Goal: Transaction & Acquisition: Purchase product/service

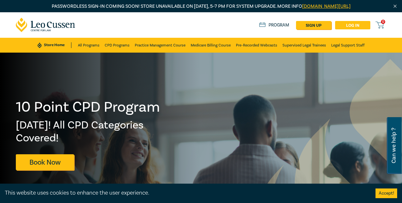
click at [362, 25] on link "Log in" at bounding box center [352, 25] width 35 height 8
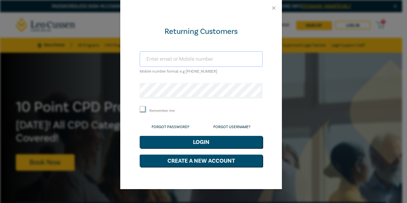
type input "[EMAIL_ADDRESS][DOMAIN_NAME]"
click at [185, 140] on button "Login" at bounding box center [201, 142] width 123 height 12
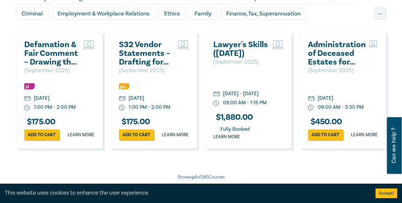
scroll to position [484, 0]
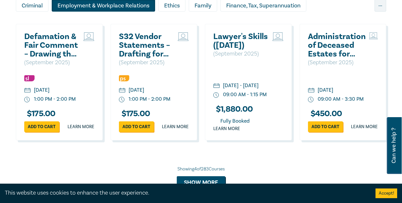
click at [142, 7] on div "Employment & Workplace Relations" at bounding box center [103, 5] width 103 height 12
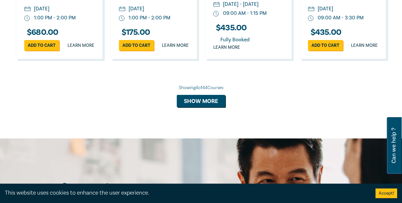
scroll to position [614, 0]
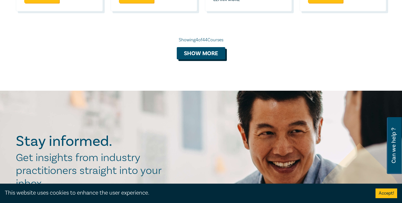
click at [209, 59] on button "Show more" at bounding box center [201, 53] width 48 height 12
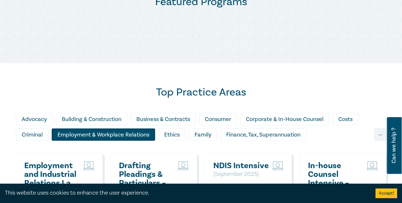
scroll to position [226, 0]
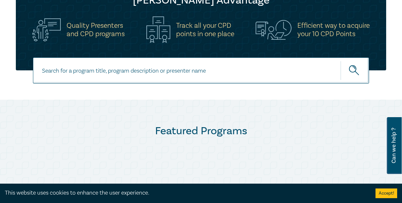
click at [217, 78] on input at bounding box center [201, 70] width 336 height 26
type input "new lawyer wellbeing guidelines"
click at [340, 61] on button "submit" at bounding box center [354, 71] width 28 height 20
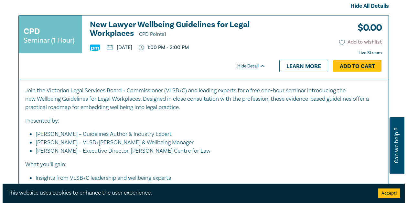
scroll to position [258, 0]
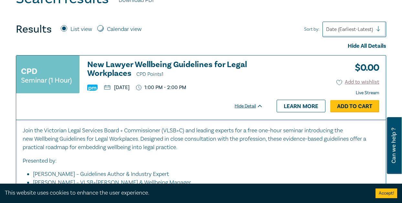
click at [366, 111] on link "Add to Cart" at bounding box center [354, 106] width 49 height 12
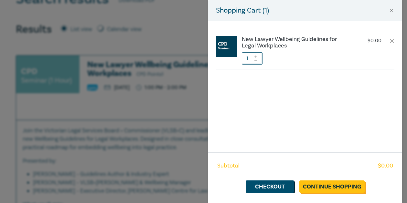
click at [336, 184] on link "Continue Shopping" at bounding box center [331, 187] width 65 height 12
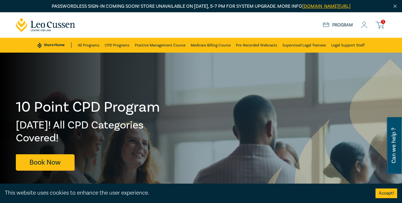
click at [376, 25] on icon at bounding box center [379, 25] width 8 height 8
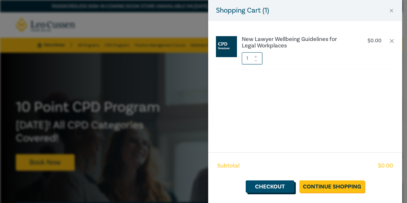
click at [280, 187] on link "Checkout" at bounding box center [269, 187] width 48 height 12
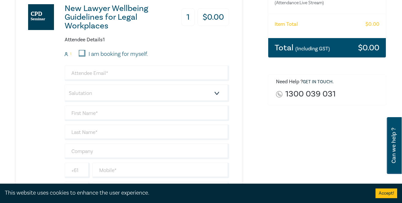
scroll to position [97, 0]
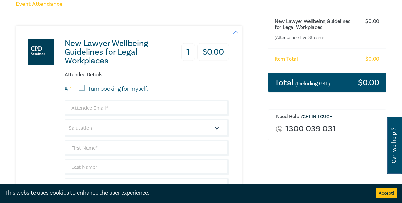
click at [125, 88] on label "I am booking for myself." at bounding box center [117, 89] width 59 height 8
click at [85, 88] on input "I am booking for myself." at bounding box center [82, 88] width 6 height 6
checkbox input "true"
type input "[EMAIL_ADDRESS][DOMAIN_NAME]"
type input "[PERSON_NAME]"
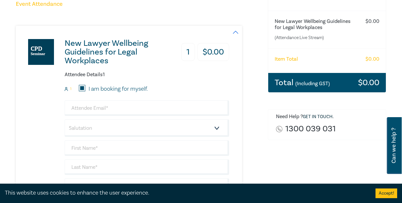
type input "[PERSON_NAME]"
type input "[PERSON_NAME] Legal Group"
type input "359415166"
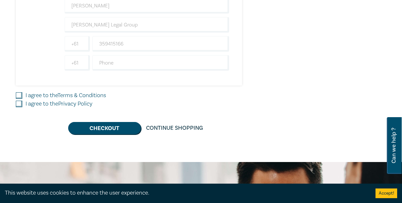
scroll to position [291, 0]
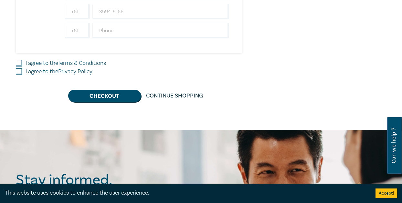
click at [49, 63] on label "I agree to the Terms & Conditions" at bounding box center [66, 63] width 80 height 8
click at [22, 63] on input "I agree to the Terms & Conditions" at bounding box center [19, 63] width 6 height 6
checkbox input "true"
click at [49, 71] on label "I agree to the Privacy Policy" at bounding box center [59, 71] width 67 height 8
click at [22, 71] on input "I agree to the Privacy Policy" at bounding box center [19, 71] width 6 height 6
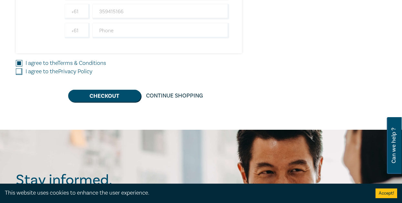
checkbox input "true"
click at [83, 92] on button "Checkout" at bounding box center [104, 96] width 73 height 12
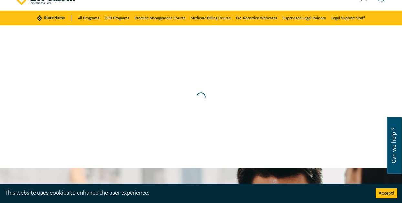
scroll to position [0, 0]
